Goal: Transaction & Acquisition: Purchase product/service

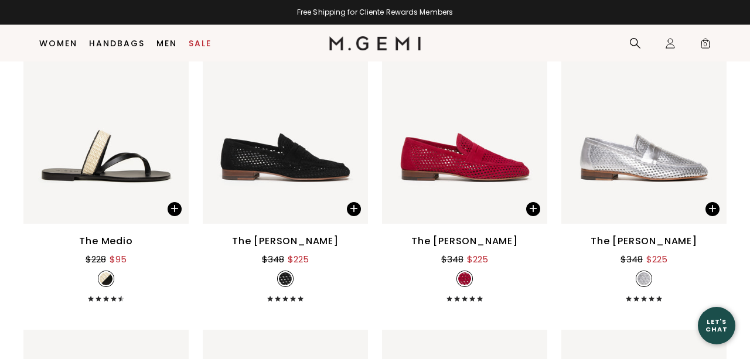
scroll to position [1182, 0]
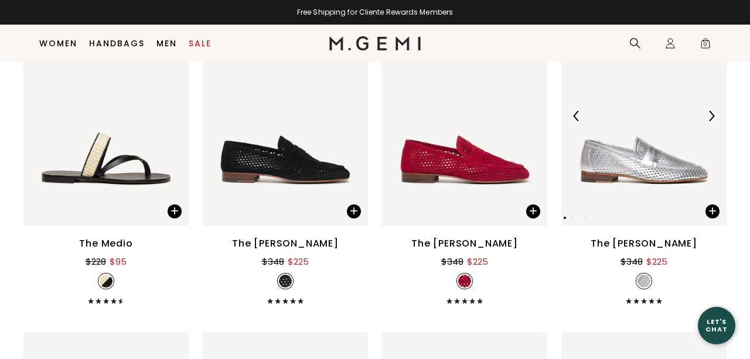
click at [710, 112] on img at bounding box center [711, 116] width 11 height 11
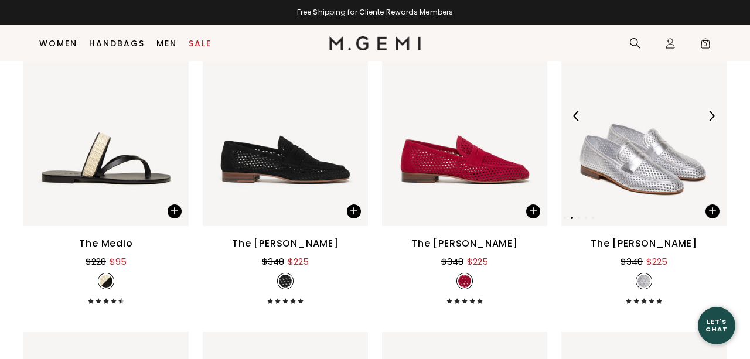
click at [710, 113] on img at bounding box center [711, 116] width 11 height 11
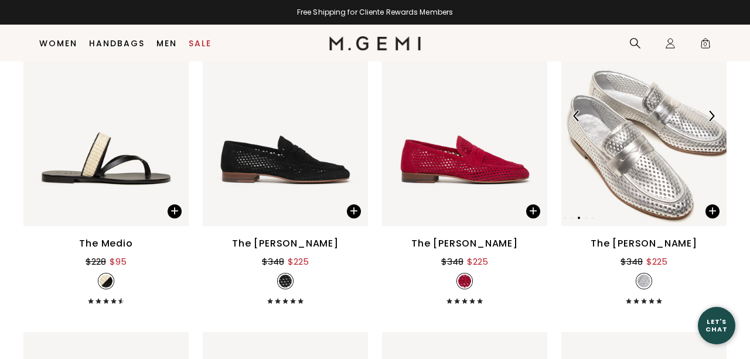
click at [710, 113] on img at bounding box center [711, 116] width 11 height 11
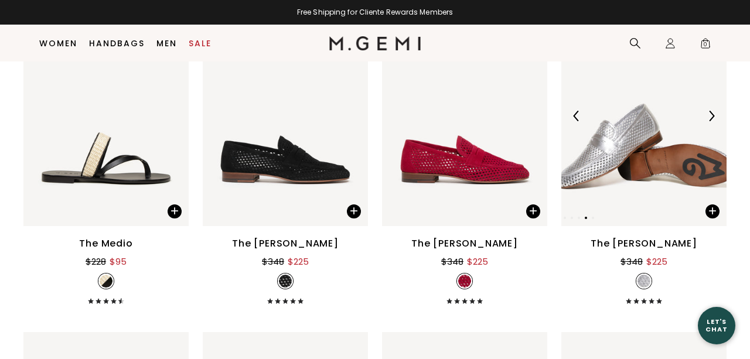
click at [709, 115] on img at bounding box center [711, 116] width 11 height 11
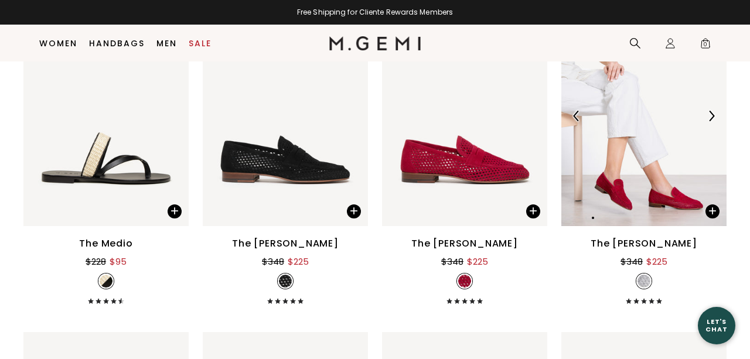
click at [710, 115] on img at bounding box center [711, 116] width 11 height 11
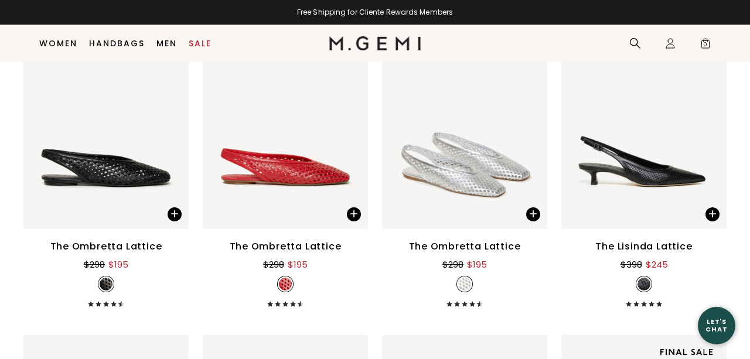
scroll to position [1505, 0]
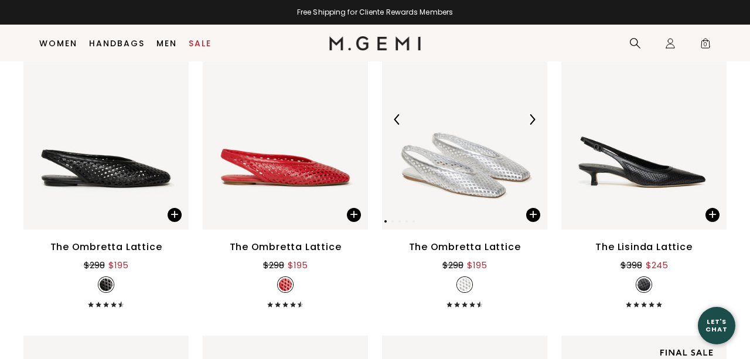
click at [529, 117] on img at bounding box center [531, 119] width 11 height 11
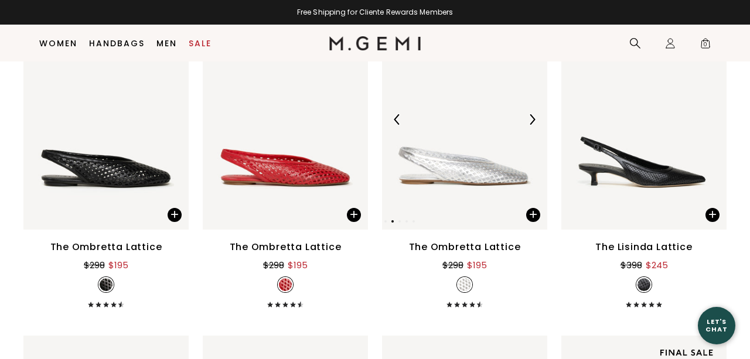
click at [529, 117] on img at bounding box center [531, 119] width 11 height 11
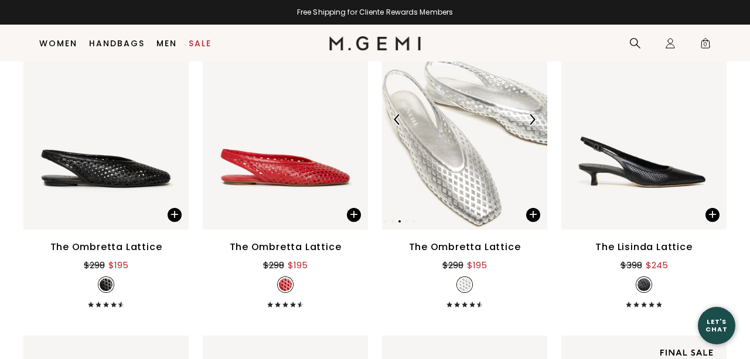
click at [529, 117] on img at bounding box center [531, 119] width 11 height 11
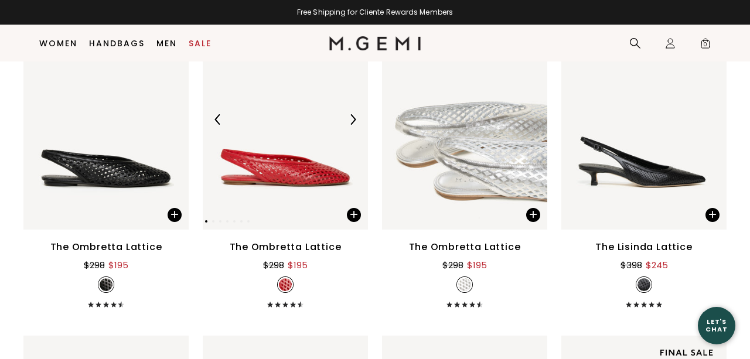
click at [350, 116] on img at bounding box center [352, 119] width 11 height 11
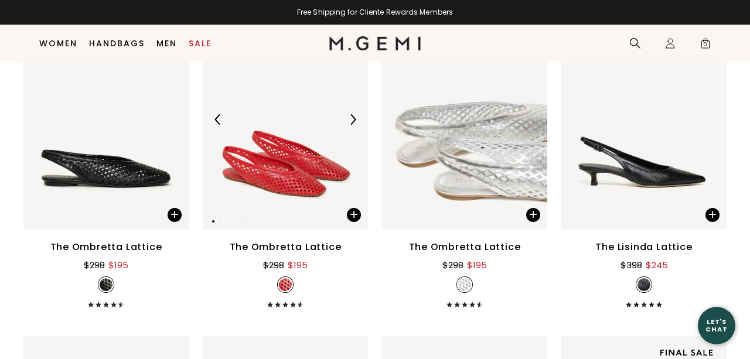
click at [351, 117] on img at bounding box center [352, 119] width 11 height 11
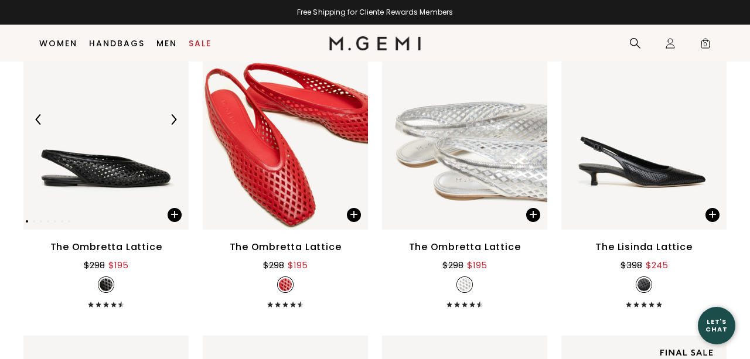
click at [172, 115] on img at bounding box center [173, 119] width 11 height 11
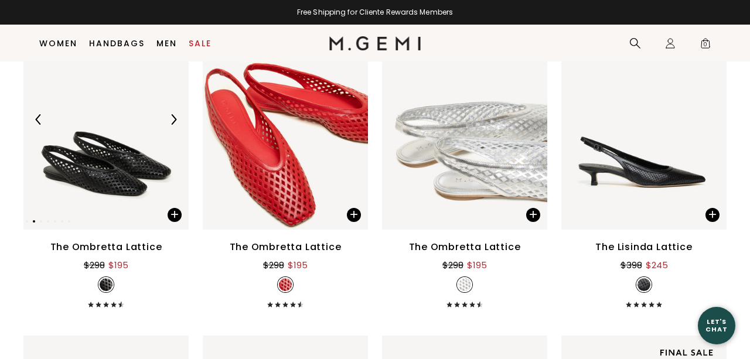
click at [172, 115] on img at bounding box center [173, 119] width 11 height 11
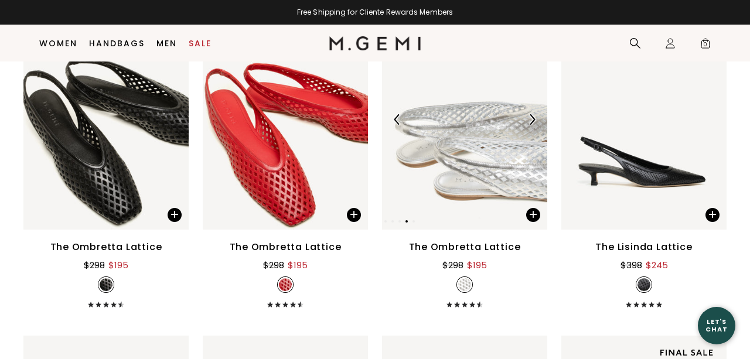
click at [531, 118] on img at bounding box center [531, 119] width 11 height 11
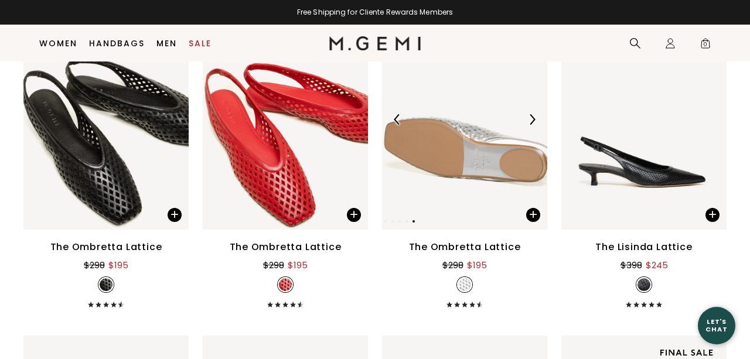
click at [531, 118] on img at bounding box center [531, 119] width 11 height 11
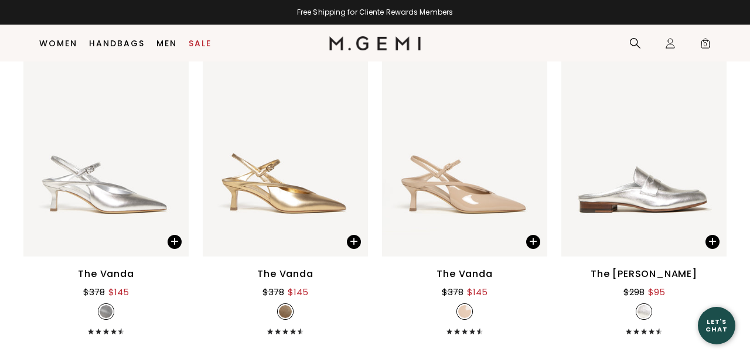
scroll to position [3438, 0]
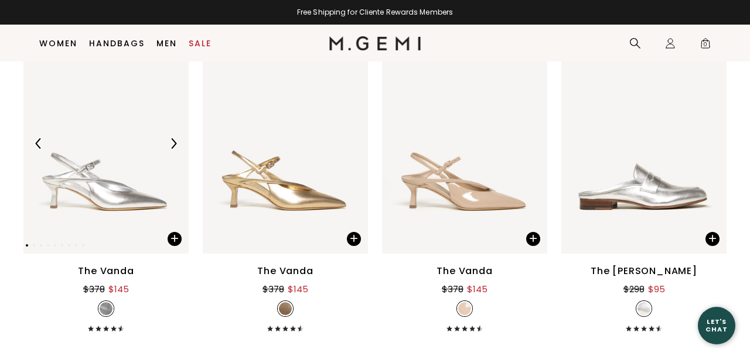
click at [172, 145] on img at bounding box center [173, 143] width 11 height 11
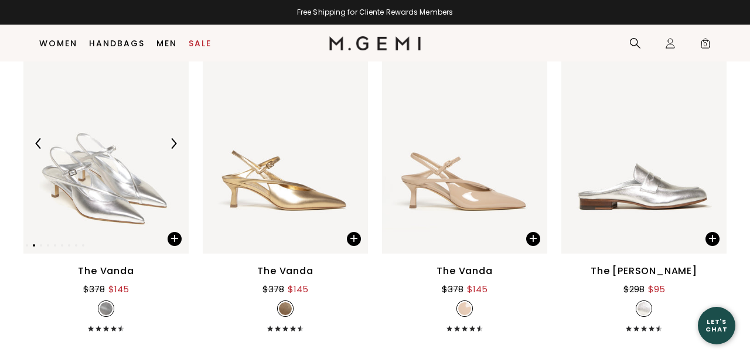
click at [172, 145] on img at bounding box center [173, 143] width 11 height 11
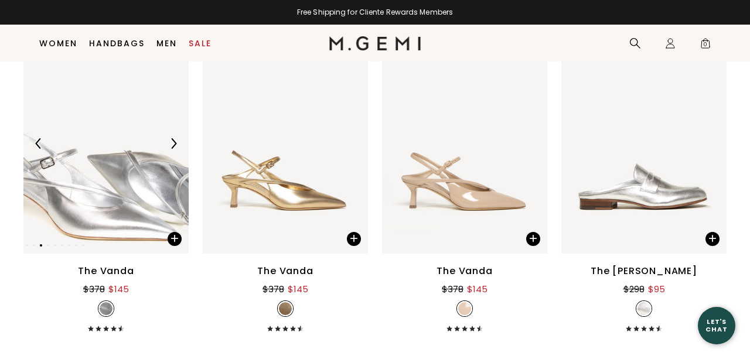
click at [172, 145] on img at bounding box center [173, 143] width 11 height 11
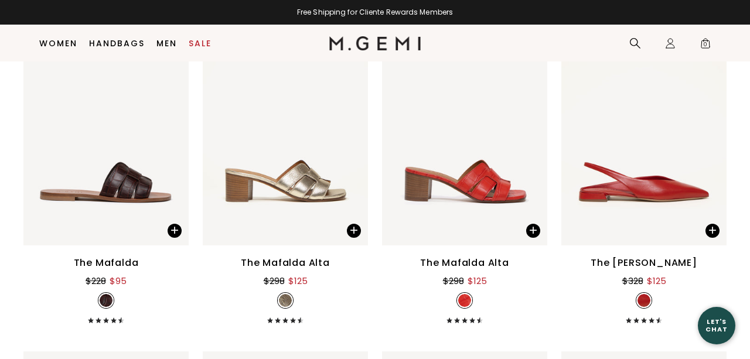
scroll to position [4436, 0]
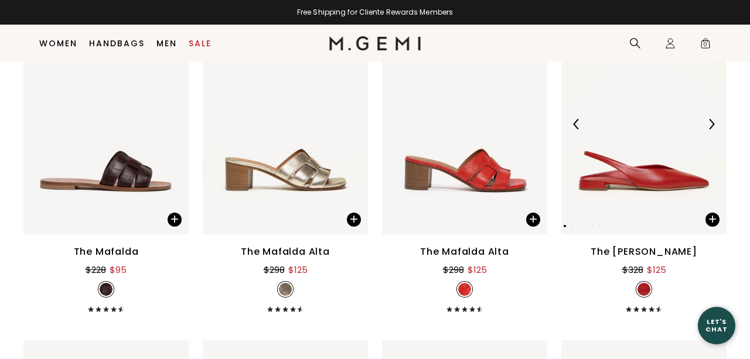
click at [709, 127] on img at bounding box center [711, 124] width 11 height 11
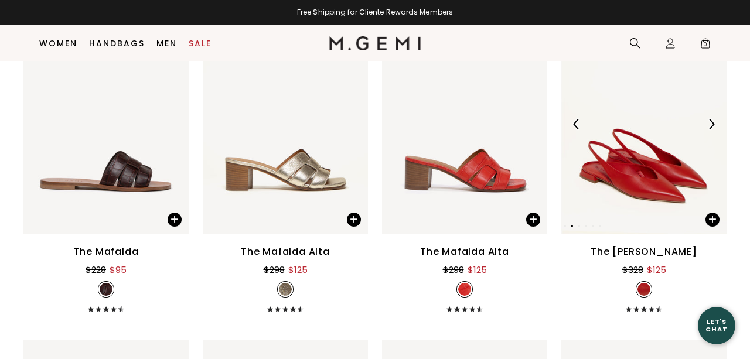
click at [709, 127] on img at bounding box center [711, 124] width 11 height 11
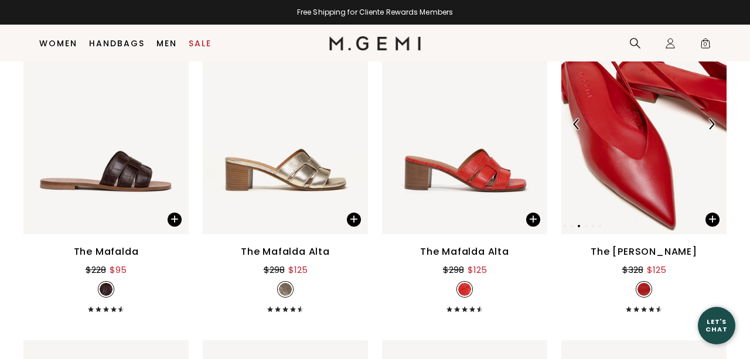
click at [709, 127] on img at bounding box center [711, 124] width 11 height 11
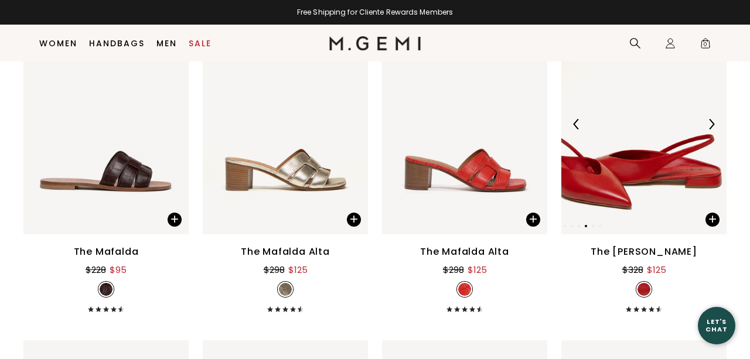
click at [709, 127] on img at bounding box center [711, 124] width 11 height 11
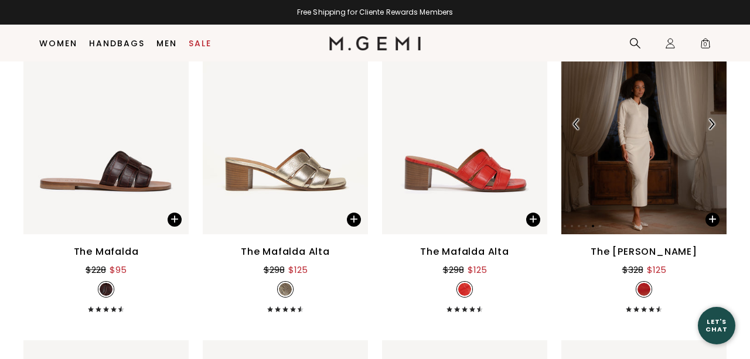
click at [707, 121] on img at bounding box center [711, 124] width 11 height 11
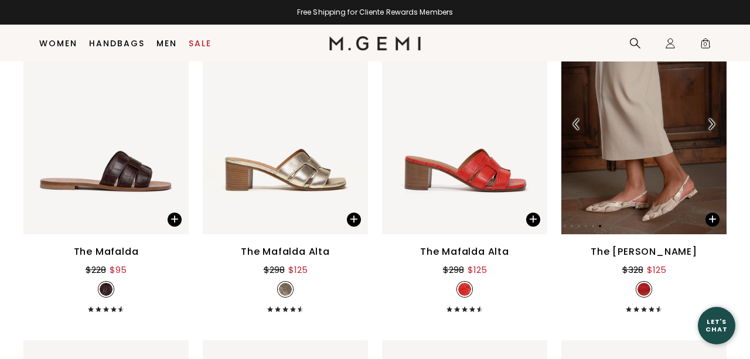
click at [707, 121] on img at bounding box center [711, 124] width 11 height 11
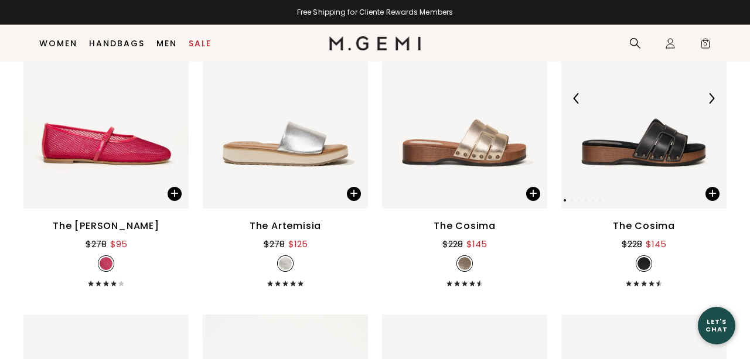
scroll to position [4791, 0]
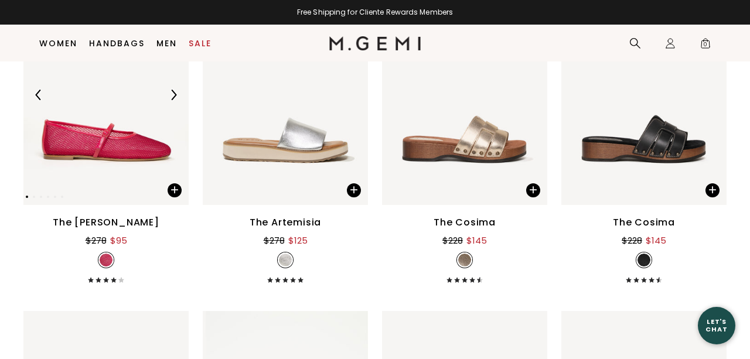
click at [172, 95] on img at bounding box center [173, 95] width 11 height 11
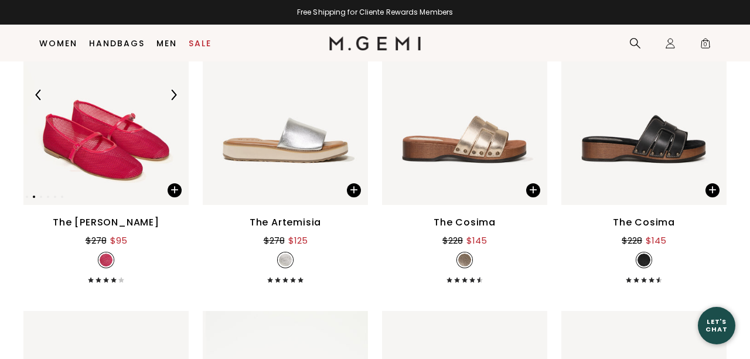
click at [172, 95] on img at bounding box center [173, 95] width 11 height 11
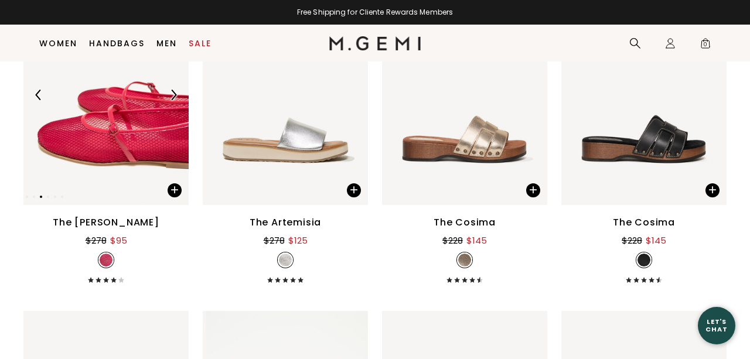
click at [172, 95] on img at bounding box center [173, 95] width 11 height 11
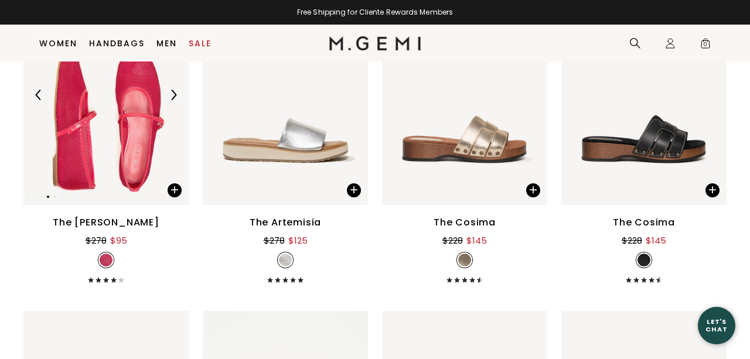
click at [172, 95] on img at bounding box center [173, 95] width 11 height 11
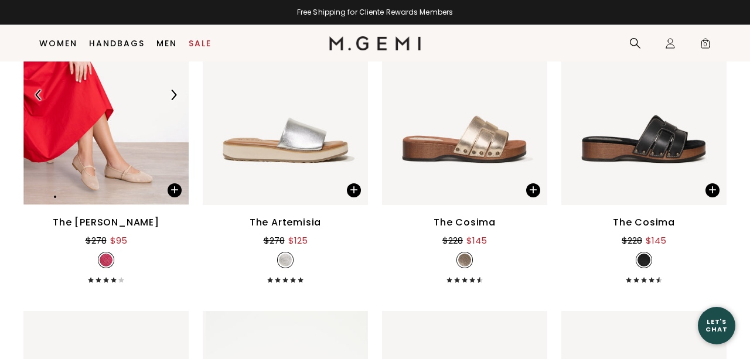
click at [172, 95] on img at bounding box center [173, 95] width 11 height 11
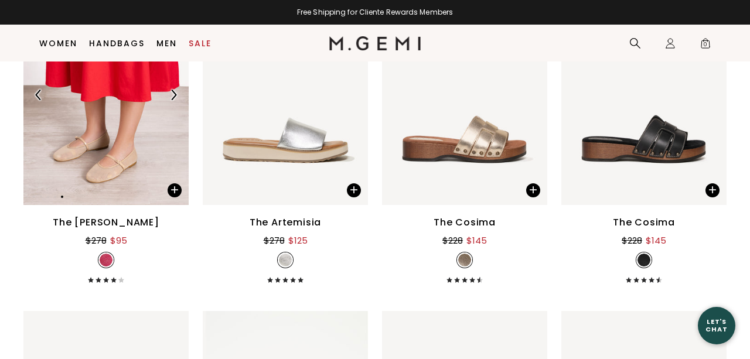
click at [172, 95] on img at bounding box center [173, 95] width 11 height 11
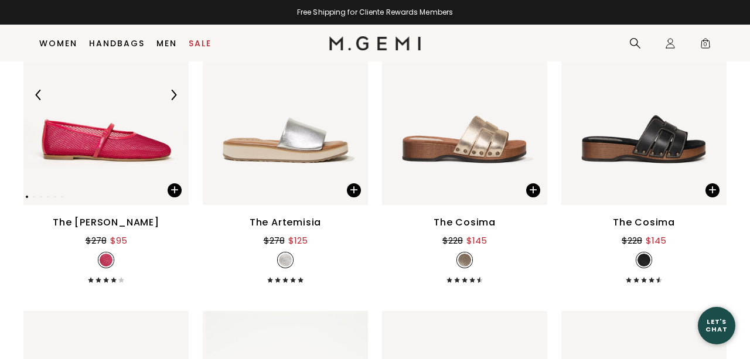
click at [172, 95] on img at bounding box center [173, 95] width 11 height 11
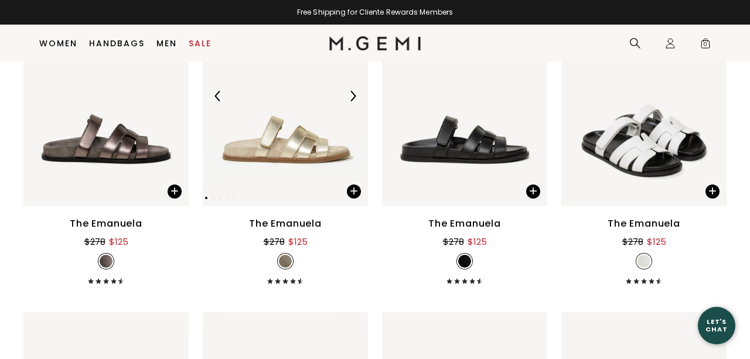
scroll to position [5112, 0]
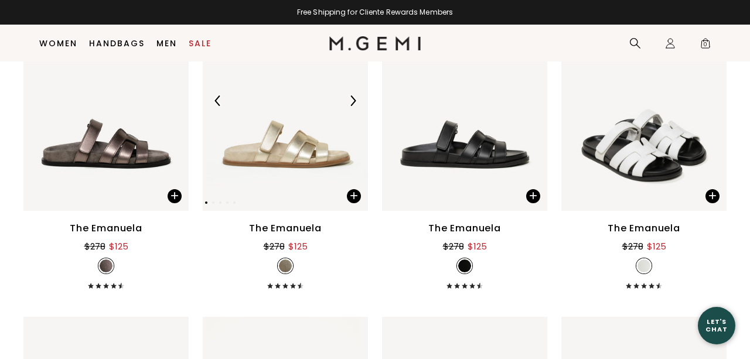
click at [349, 97] on img at bounding box center [352, 100] width 11 height 11
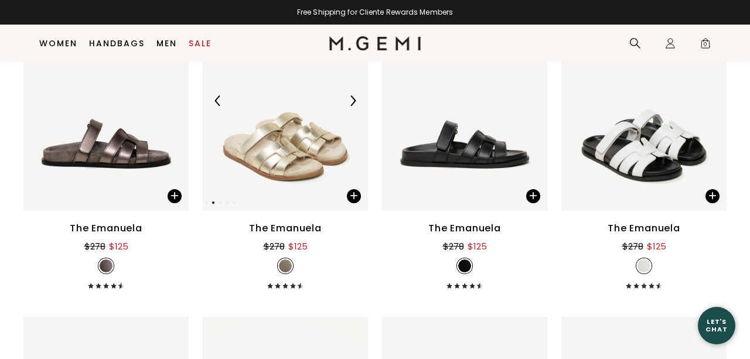
click at [349, 97] on img at bounding box center [352, 100] width 11 height 11
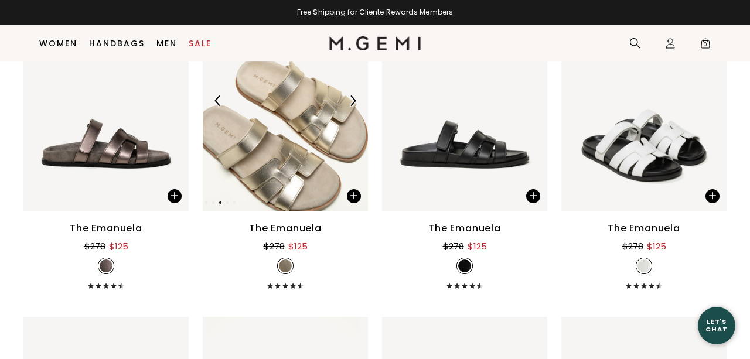
click at [349, 97] on img at bounding box center [352, 100] width 11 height 11
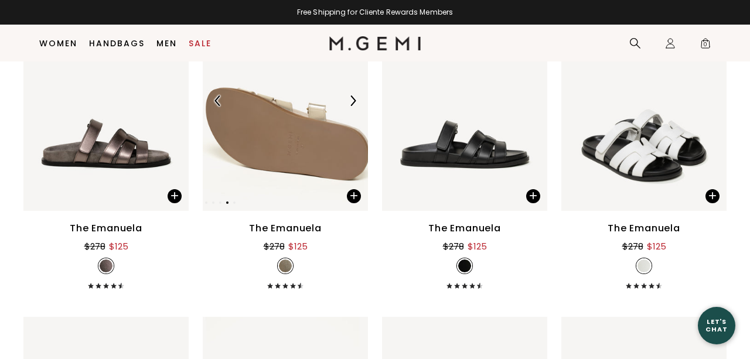
click at [349, 97] on img at bounding box center [352, 100] width 11 height 11
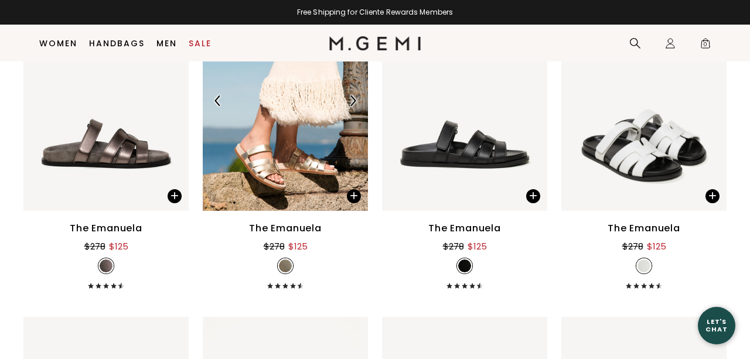
click at [349, 98] on img at bounding box center [352, 100] width 11 height 11
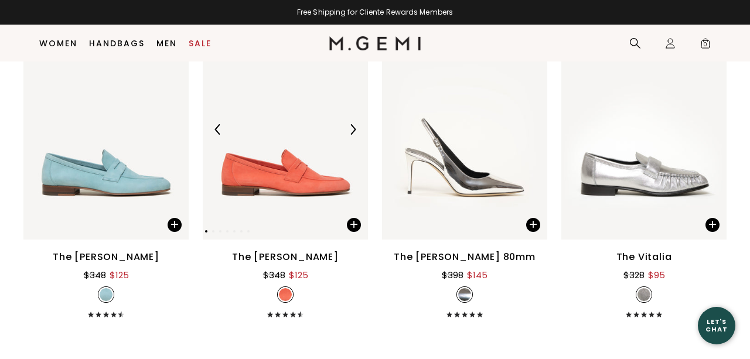
scroll to position [7042, 0]
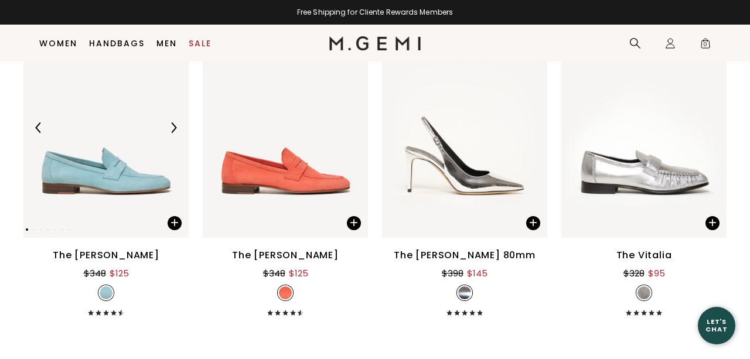
click at [173, 124] on img at bounding box center [173, 127] width 11 height 11
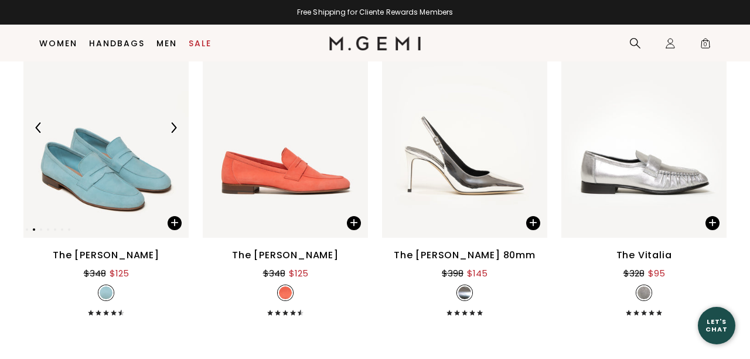
click at [173, 125] on img at bounding box center [173, 127] width 11 height 11
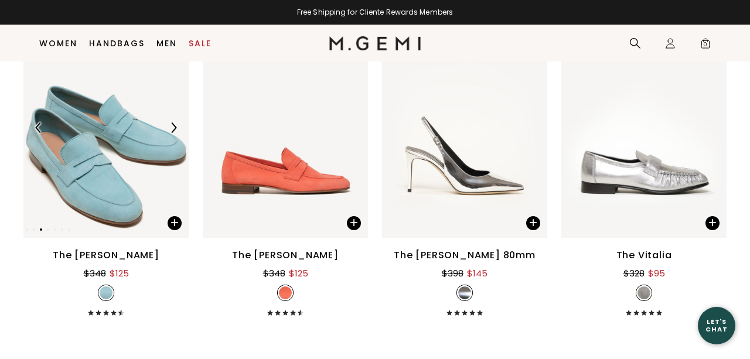
click at [173, 125] on img at bounding box center [173, 127] width 11 height 11
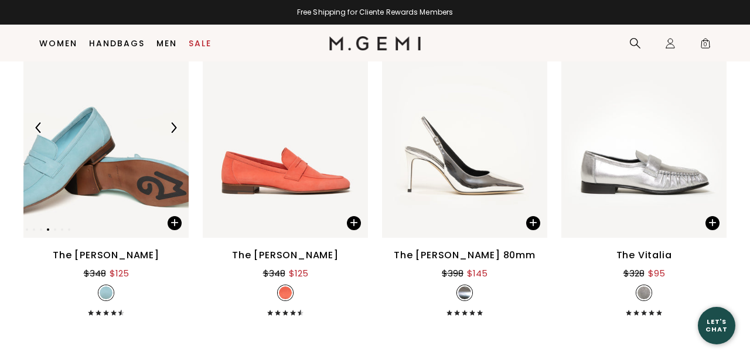
click at [173, 126] on img at bounding box center [173, 127] width 11 height 11
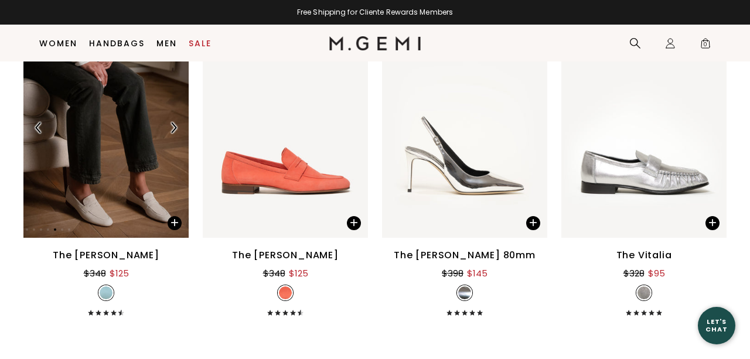
click at [173, 126] on img at bounding box center [173, 127] width 11 height 11
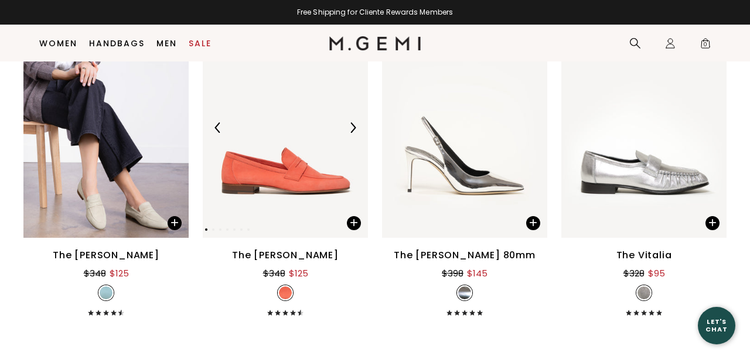
click at [353, 127] on img at bounding box center [352, 127] width 11 height 11
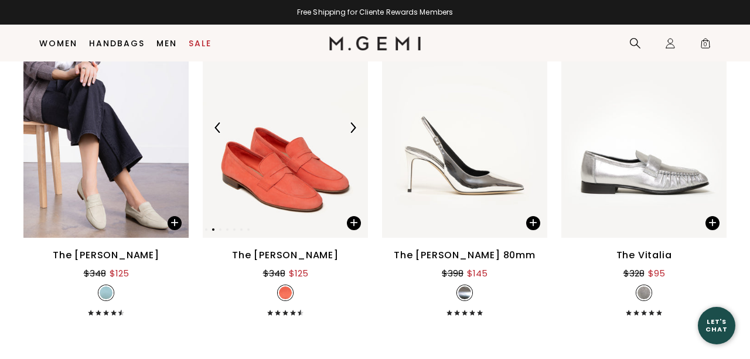
click at [353, 127] on img at bounding box center [352, 127] width 11 height 11
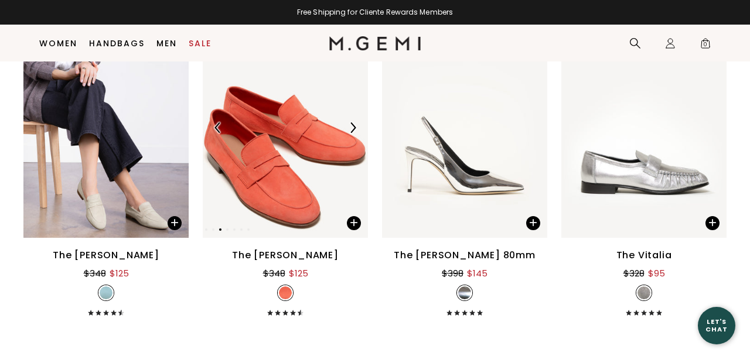
click at [353, 127] on img at bounding box center [352, 127] width 11 height 11
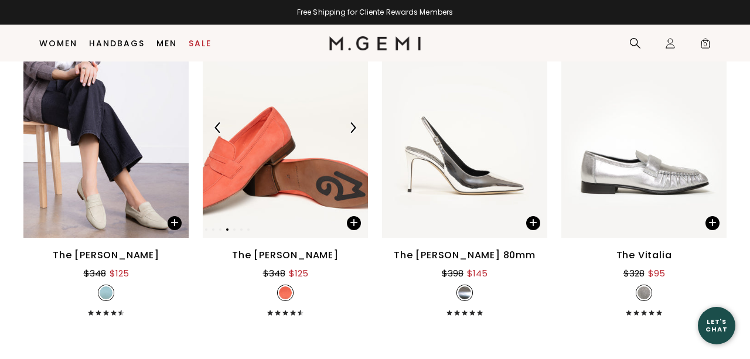
click at [353, 127] on img at bounding box center [352, 127] width 11 height 11
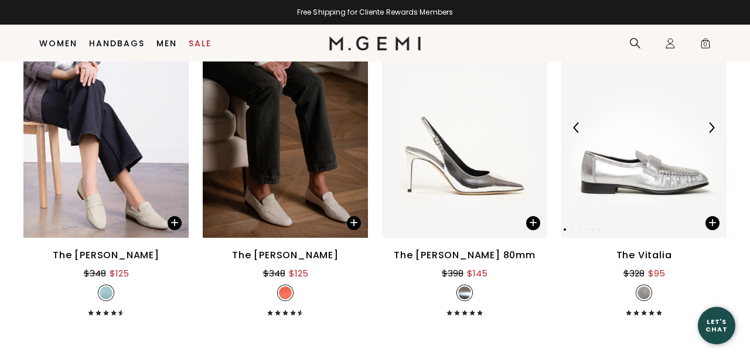
click at [709, 124] on img at bounding box center [711, 127] width 11 height 11
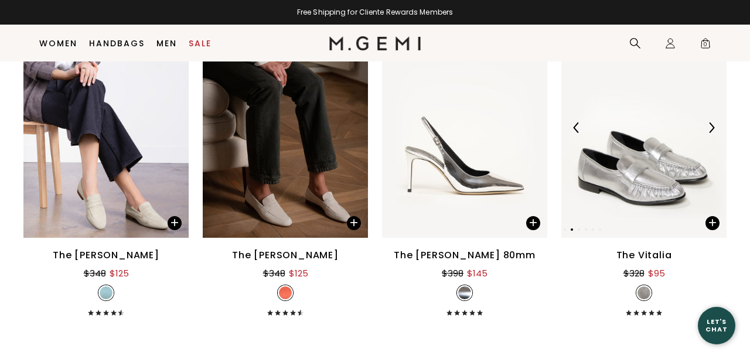
click at [714, 126] on img at bounding box center [711, 127] width 11 height 11
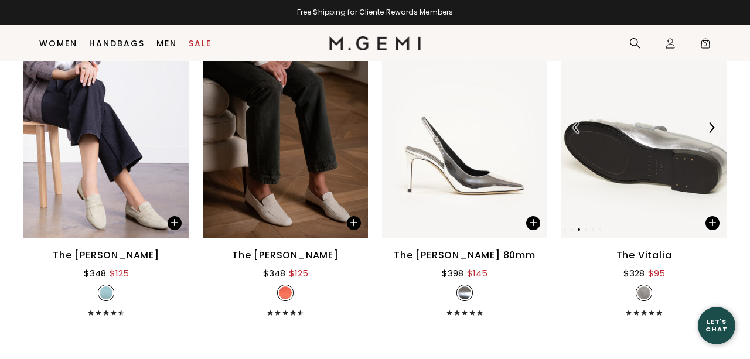
click at [714, 126] on img at bounding box center [711, 127] width 11 height 11
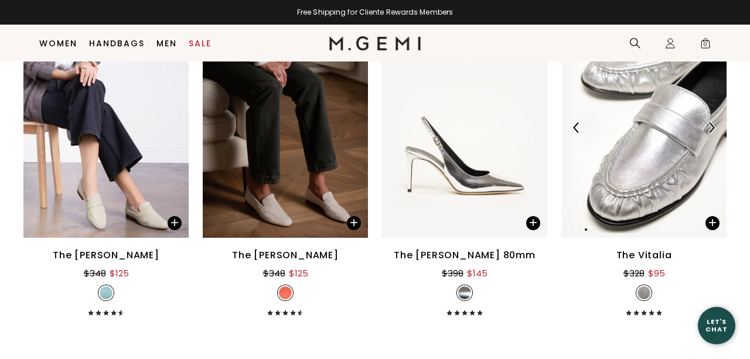
click at [712, 127] on img at bounding box center [711, 127] width 11 height 11
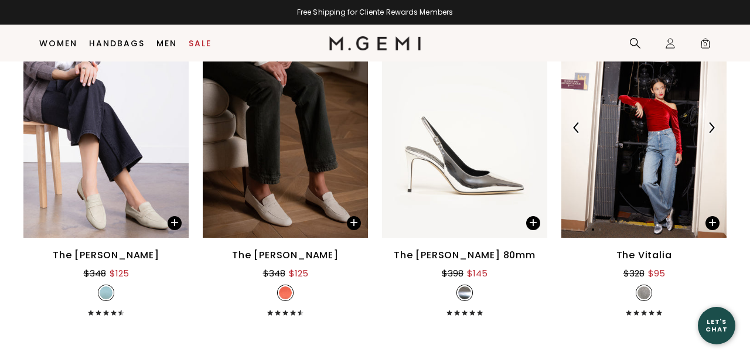
click at [712, 127] on img at bounding box center [711, 127] width 11 height 11
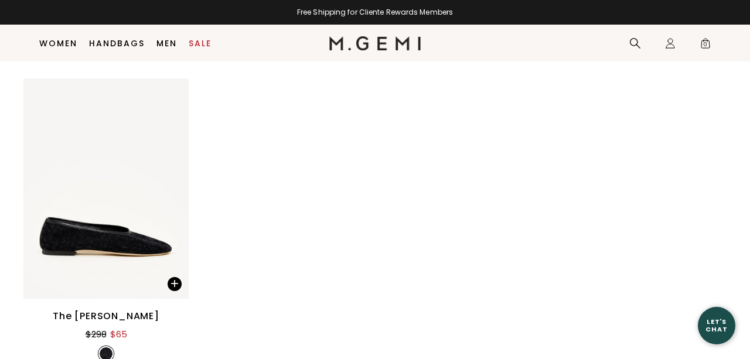
scroll to position [7309, 0]
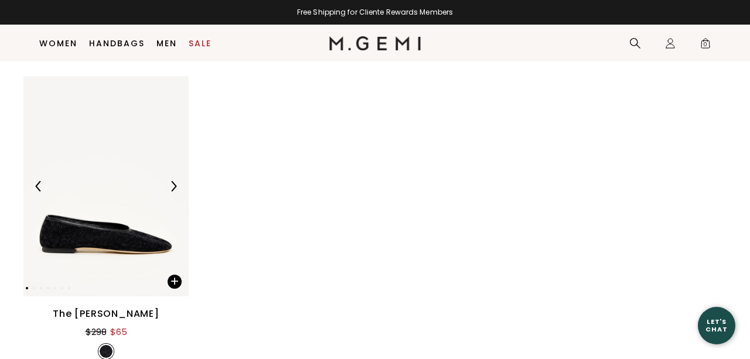
click at [172, 182] on img at bounding box center [173, 186] width 11 height 11
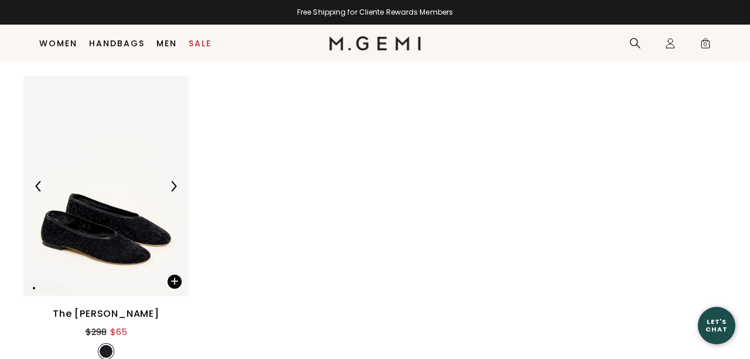
click at [172, 182] on img at bounding box center [173, 186] width 11 height 11
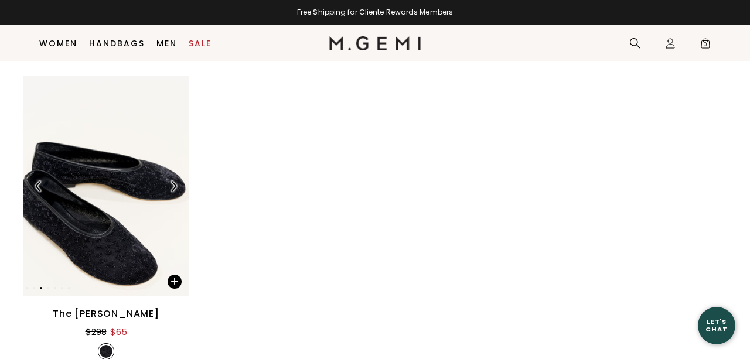
click at [172, 182] on img at bounding box center [173, 186] width 11 height 11
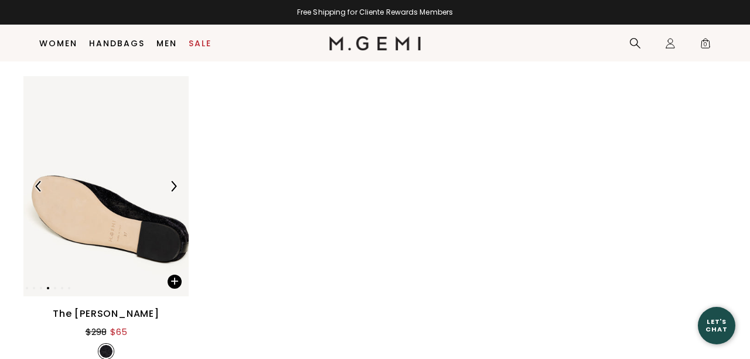
click at [172, 182] on img at bounding box center [173, 186] width 11 height 11
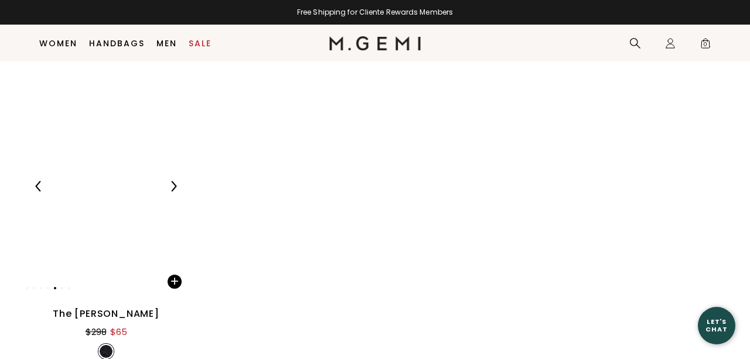
click at [173, 182] on img at bounding box center [173, 186] width 11 height 11
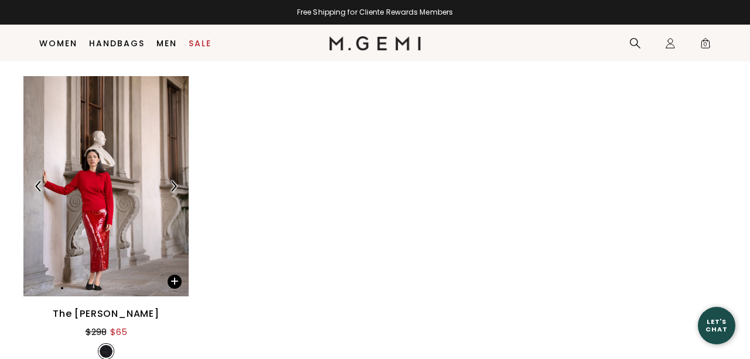
click at [173, 182] on img at bounding box center [173, 186] width 11 height 11
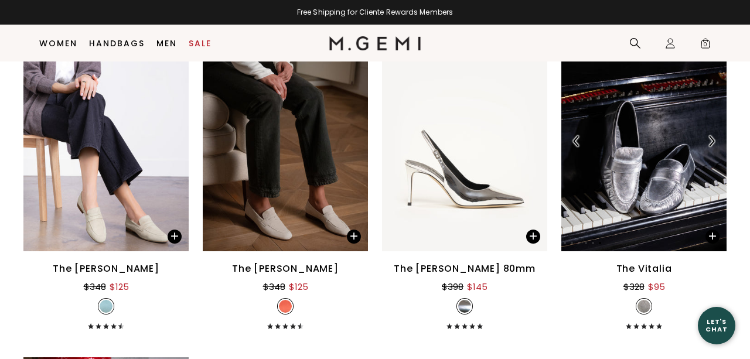
scroll to position [7030, 0]
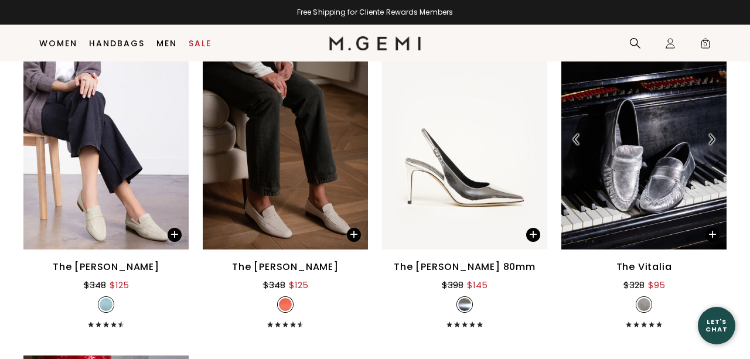
click at [689, 194] on img at bounding box center [643, 139] width 165 height 220
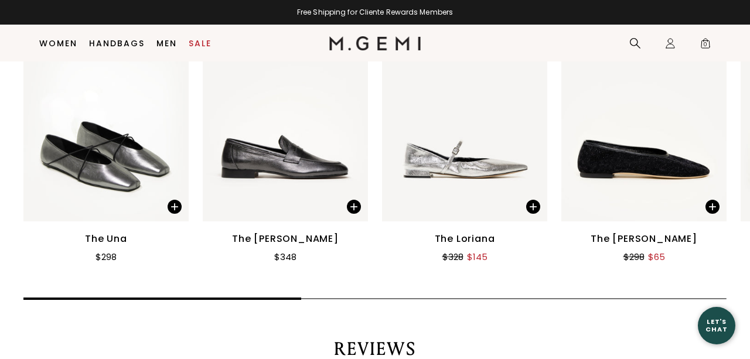
scroll to position [1506, 0]
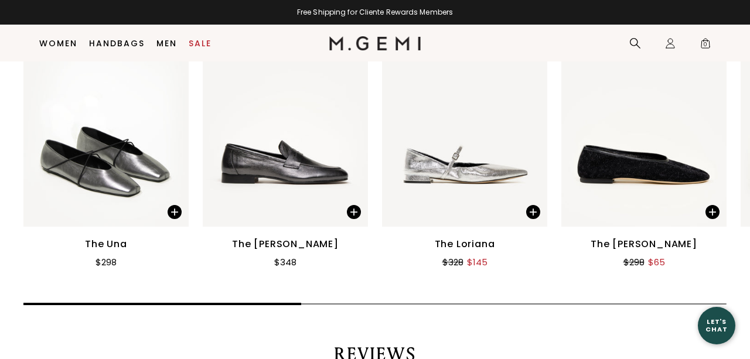
click at [465, 170] on img at bounding box center [464, 116] width 165 height 220
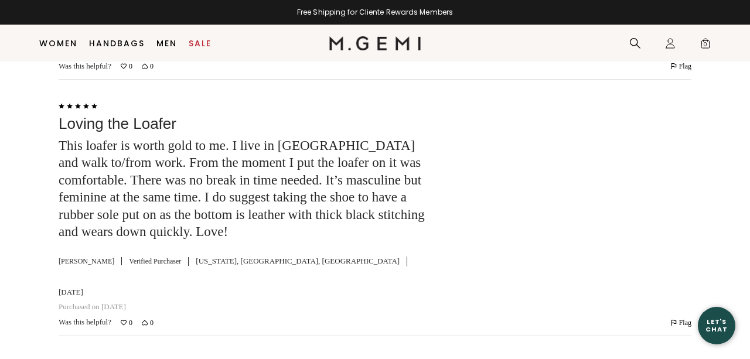
scroll to position [2518, 0]
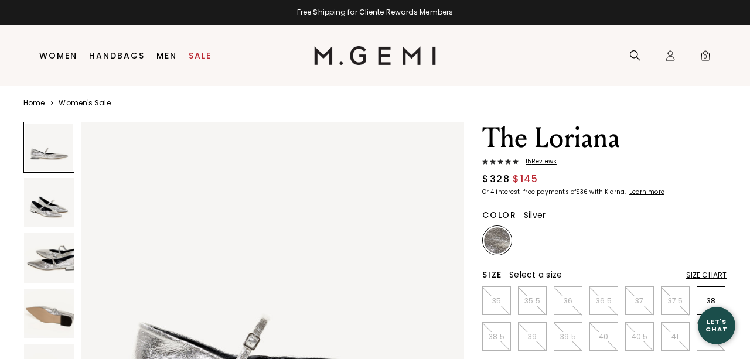
scroll to position [6, 0]
